Goal: Information Seeking & Learning: Learn about a topic

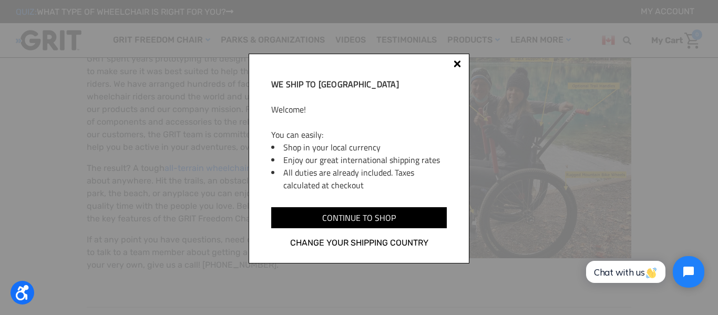
click at [457, 63] on div at bounding box center [457, 63] width 7 height 7
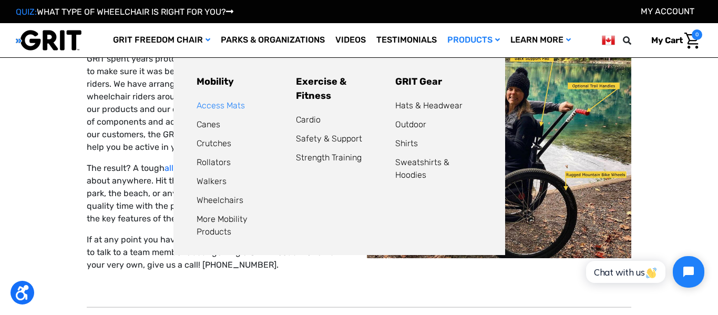
click at [228, 107] on link "Access Mats" at bounding box center [221, 105] width 48 height 10
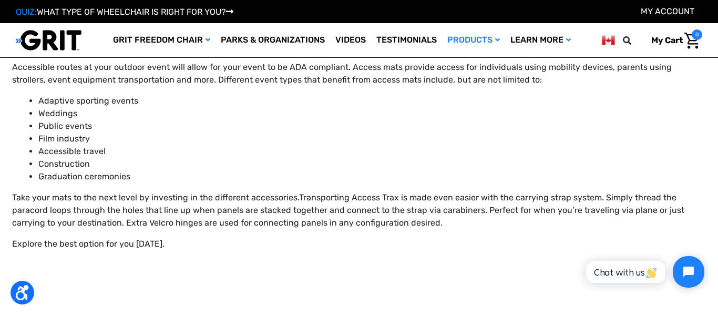
scroll to position [587, 0]
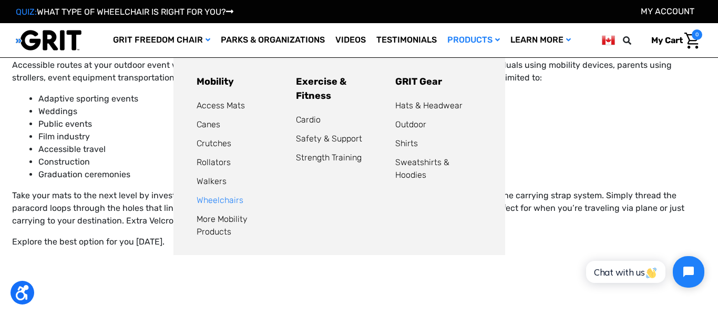
click at [221, 200] on link "Wheelchairs" at bounding box center [220, 200] width 47 height 10
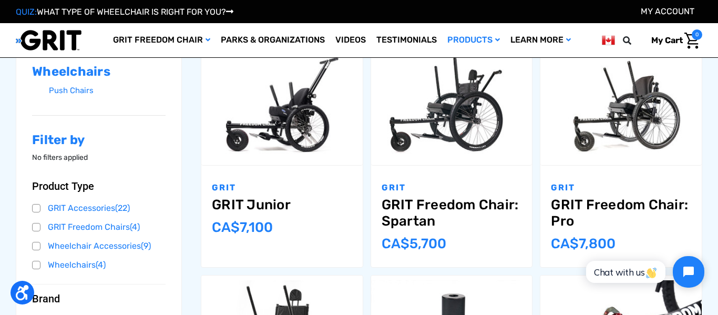
scroll to position [172, 0]
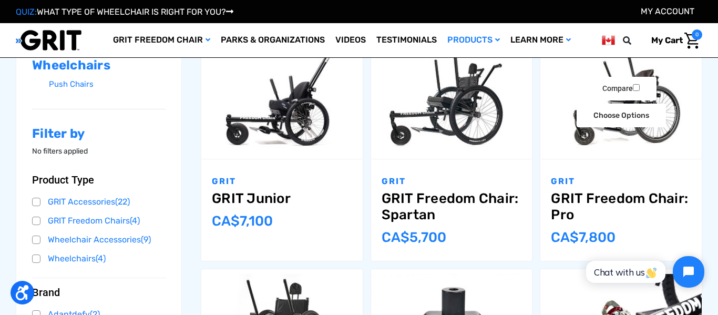
click at [568, 199] on link "GRIT Freedom Chair: Pro" at bounding box center [621, 206] width 140 height 33
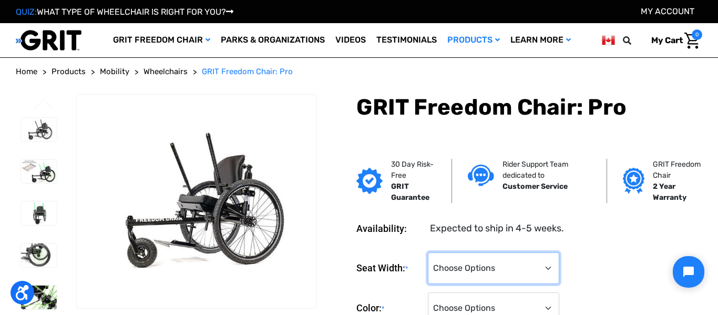
click at [540, 263] on select "Choose Options 16" 18" 20"" at bounding box center [493, 268] width 131 height 32
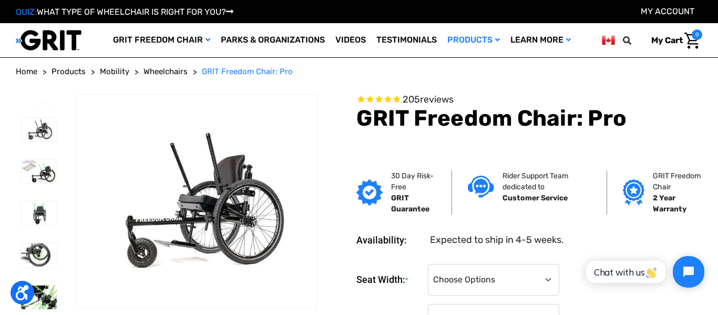
click at [591, 258] on html "Chat with us" at bounding box center [644, 271] width 139 height 49
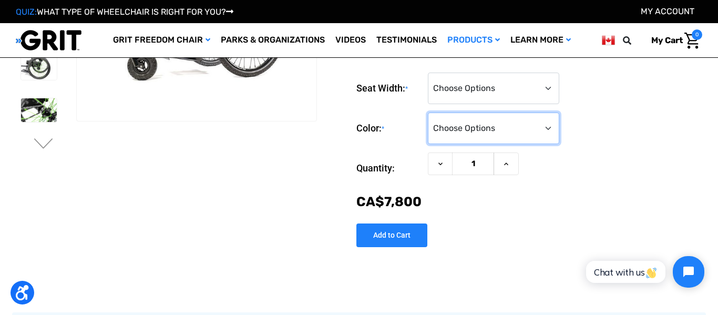
click at [545, 130] on select "Choose Options Black Blue Green Orange Pink Purple Red White Yellow" at bounding box center [493, 129] width 131 height 32
select select "334"
click at [428, 116] on select "Choose Options Black Blue Green Orange Pink Purple Red White Yellow" at bounding box center [493, 129] width 131 height 32
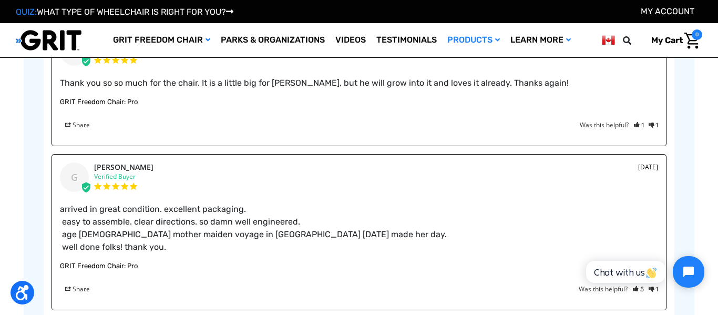
scroll to position [1540, 0]
click at [281, 39] on link "Parks & Organizations" at bounding box center [273, 40] width 115 height 34
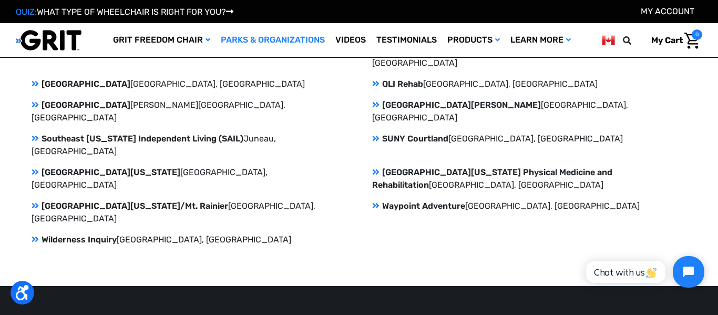
scroll to position [1575, 0]
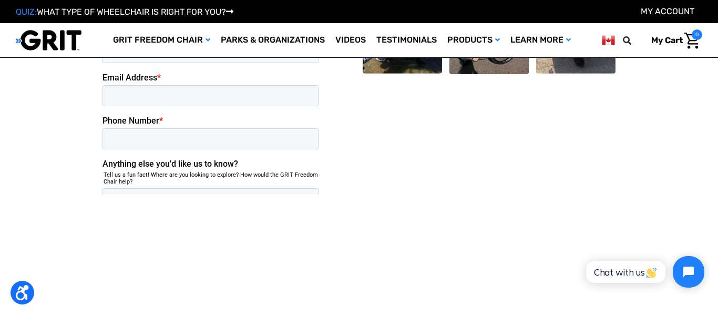
scroll to position [2492, 0]
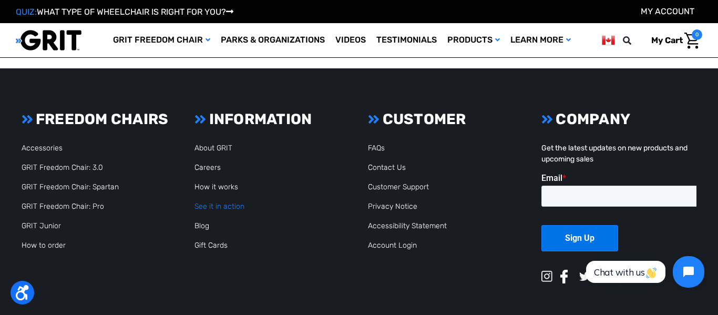
click at [220, 202] on link "See it in action" at bounding box center [220, 206] width 50 height 9
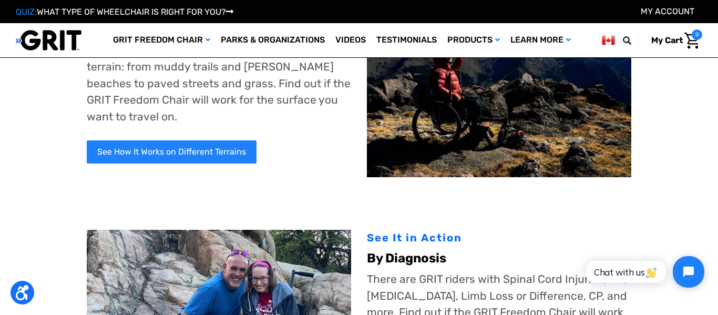
scroll to position [112, 0]
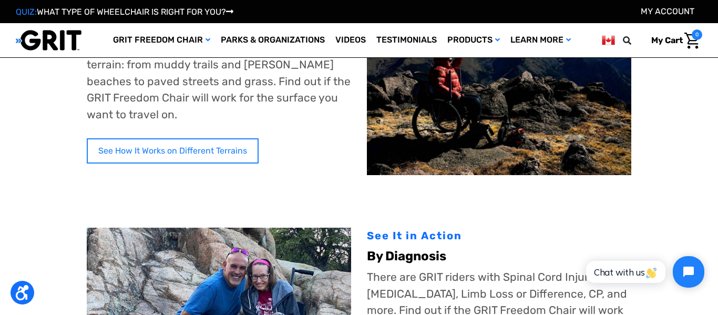
click at [200, 155] on link "See How It Works on Different Terrains" at bounding box center [173, 150] width 172 height 25
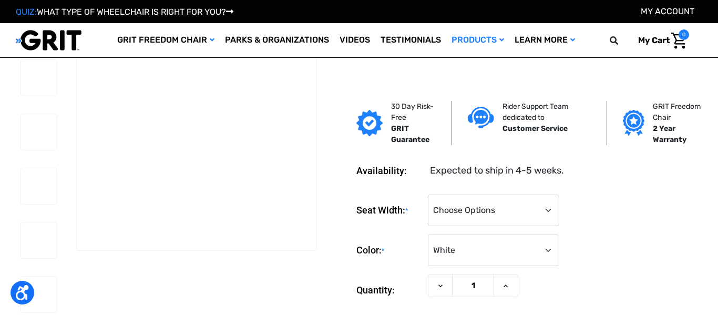
select select "334"
